Goal: Transaction & Acquisition: Purchase product/service

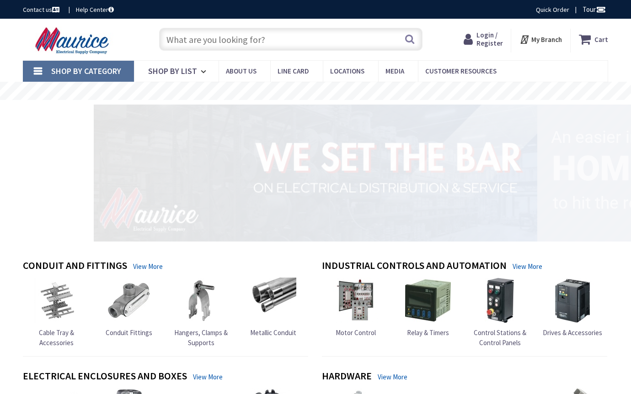
click at [220, 43] on input "text" at bounding box center [290, 39] width 263 height 23
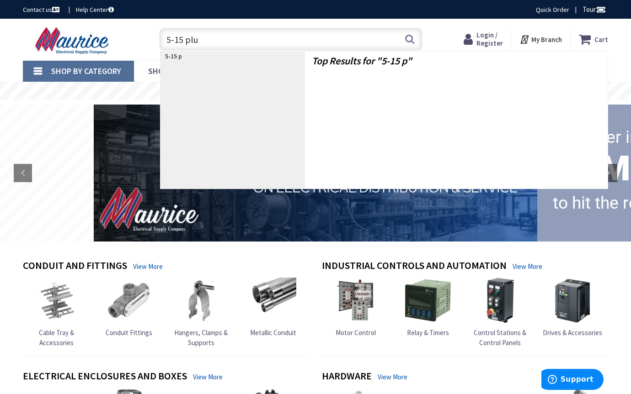
type input "5-15 plug"
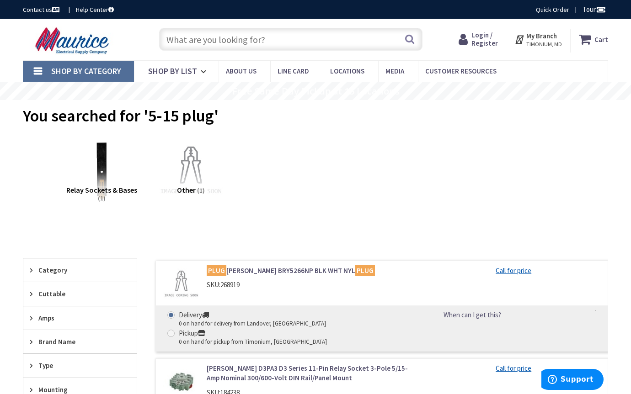
click at [228, 48] on input "text" at bounding box center [290, 39] width 263 height 23
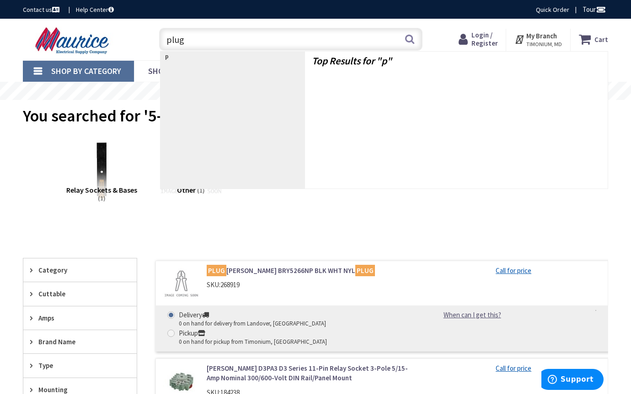
type input "plugs"
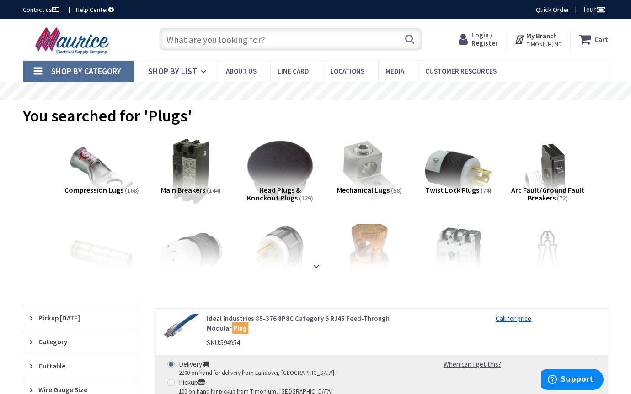
click at [104, 68] on span "Shop By Category" at bounding box center [86, 71] width 70 height 11
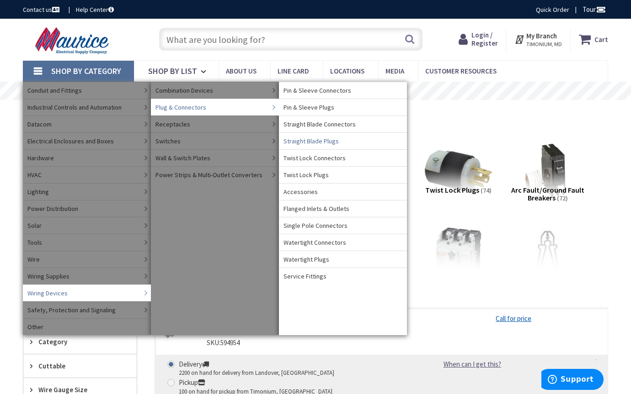
click at [316, 146] on link "Straight Blade Plugs" at bounding box center [343, 141] width 128 height 17
